Goal: Task Accomplishment & Management: Manage account settings

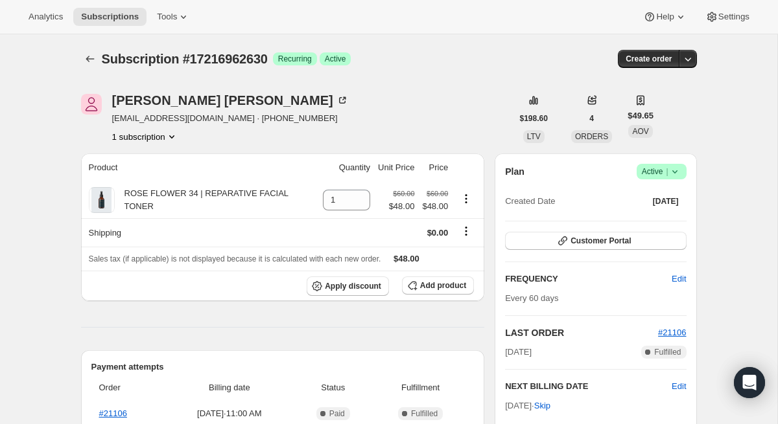
click at [677, 172] on icon at bounding box center [674, 171] width 13 height 13
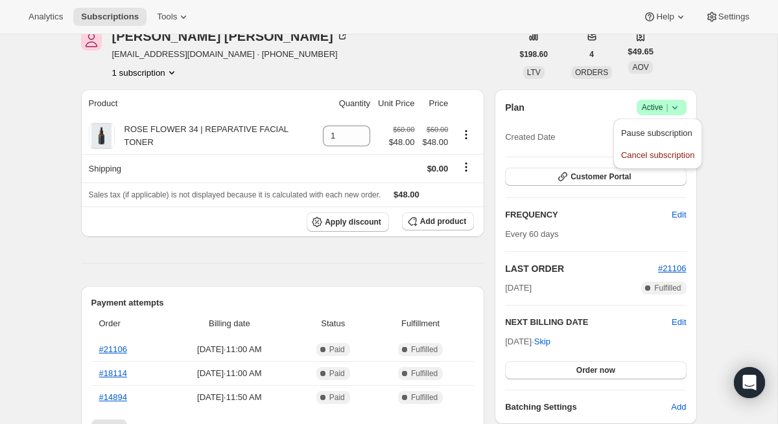
scroll to position [65, 0]
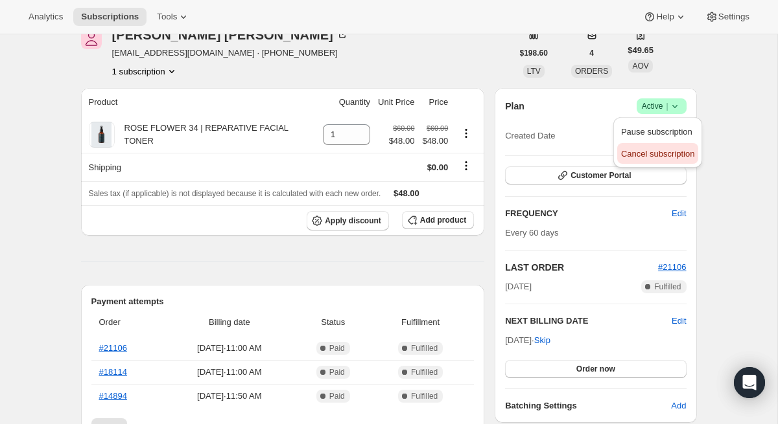
click at [653, 153] on span "Cancel subscription" at bounding box center [657, 154] width 73 height 10
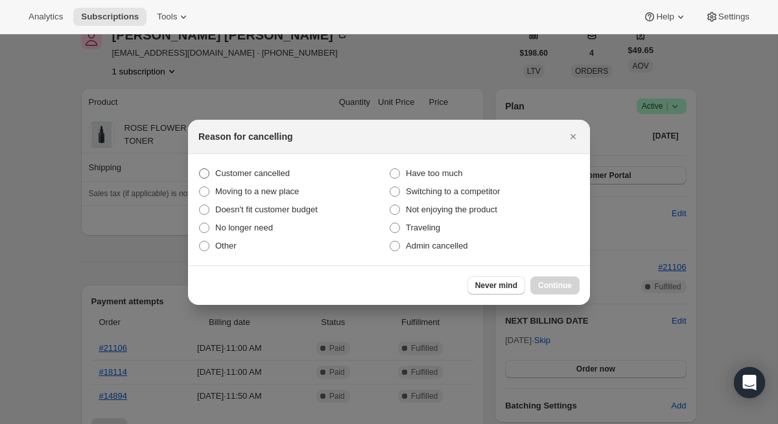
click at [278, 172] on span "Customer cancelled" at bounding box center [252, 173] width 75 height 10
click at [200, 169] on input "Customer cancelled" at bounding box center [199, 168] width 1 height 1
radio input "true"
click at [560, 285] on span "Continue" at bounding box center [555, 286] width 34 height 10
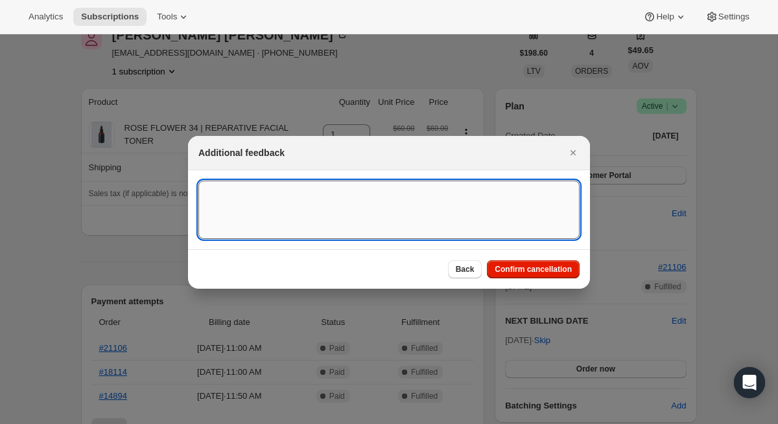
click at [426, 181] on textarea ":rbk:" at bounding box center [388, 210] width 381 height 58
paste textarea "15228"
type textarea "Customer Cancelled, Ticket # 15228"
click at [515, 275] on button "Confirm cancellation" at bounding box center [533, 269] width 93 height 18
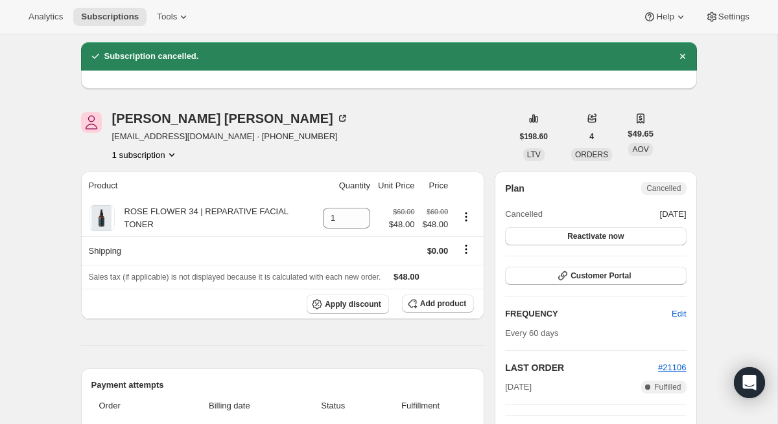
scroll to position [40, 0]
